Goal: Information Seeking & Learning: Find specific fact

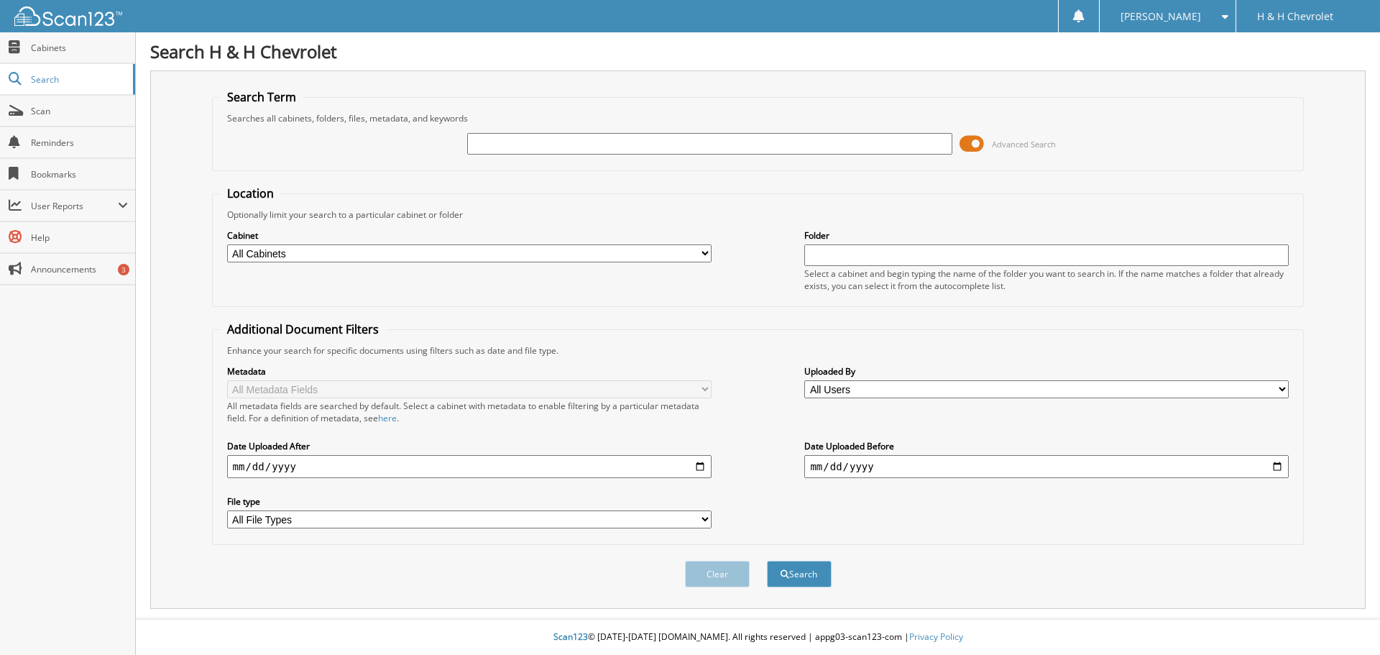
click at [495, 142] on input "text" at bounding box center [709, 144] width 485 height 22
type input "BILL"
click at [792, 575] on button "Search" at bounding box center [799, 574] width 65 height 27
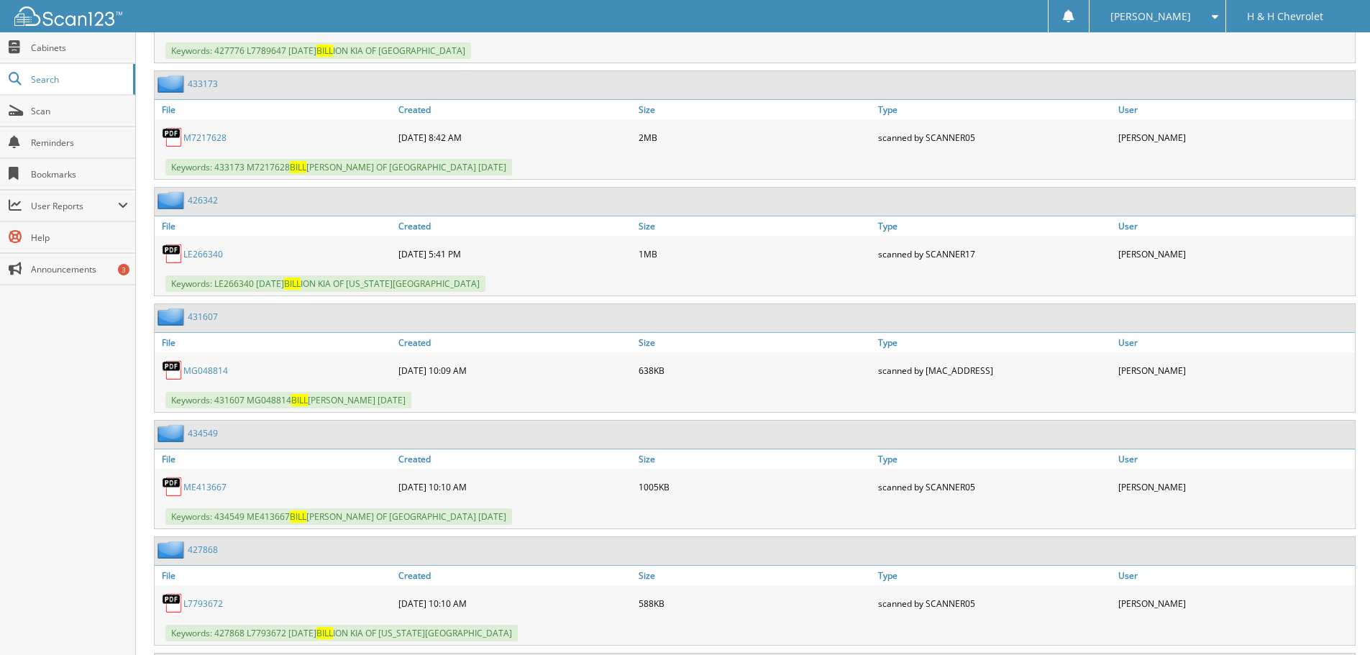
scroll to position [1869, 0]
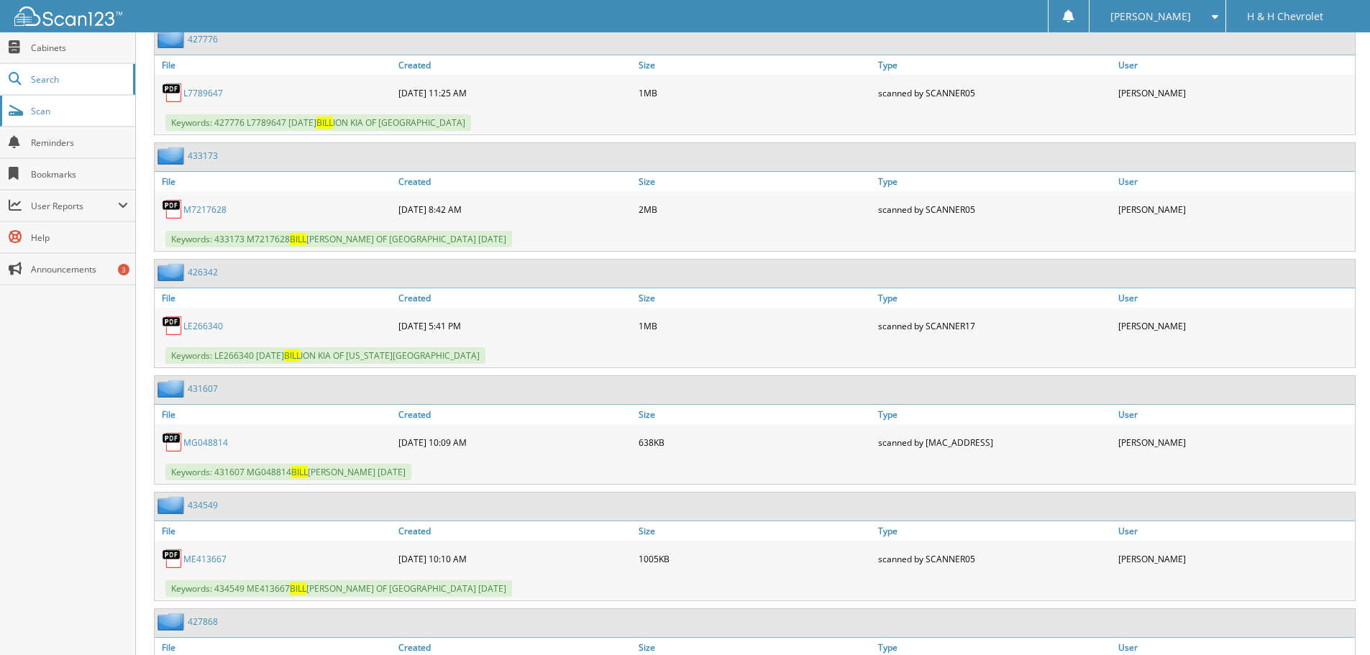
click at [54, 96] on link "Scan" at bounding box center [67, 111] width 135 height 31
